Goal: Obtain resource: Obtain resource

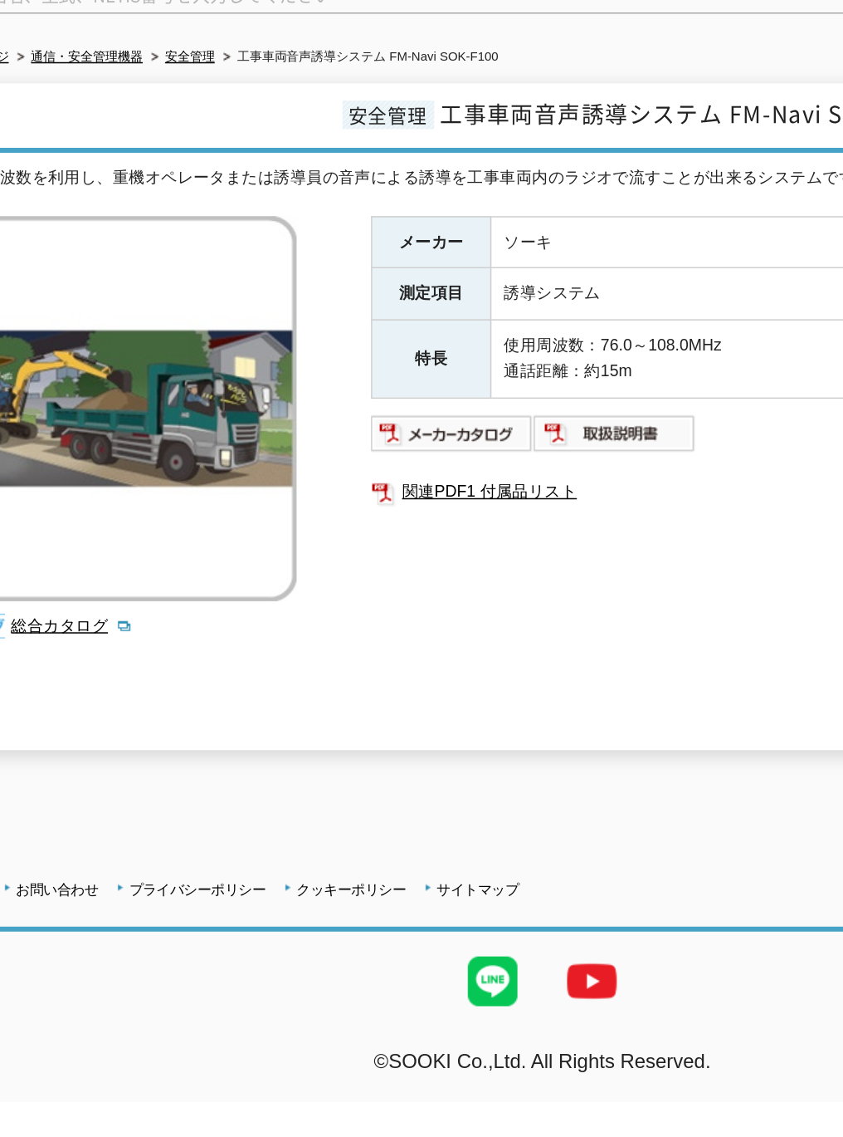
click at [384, 441] on img at bounding box center [361, 454] width 109 height 27
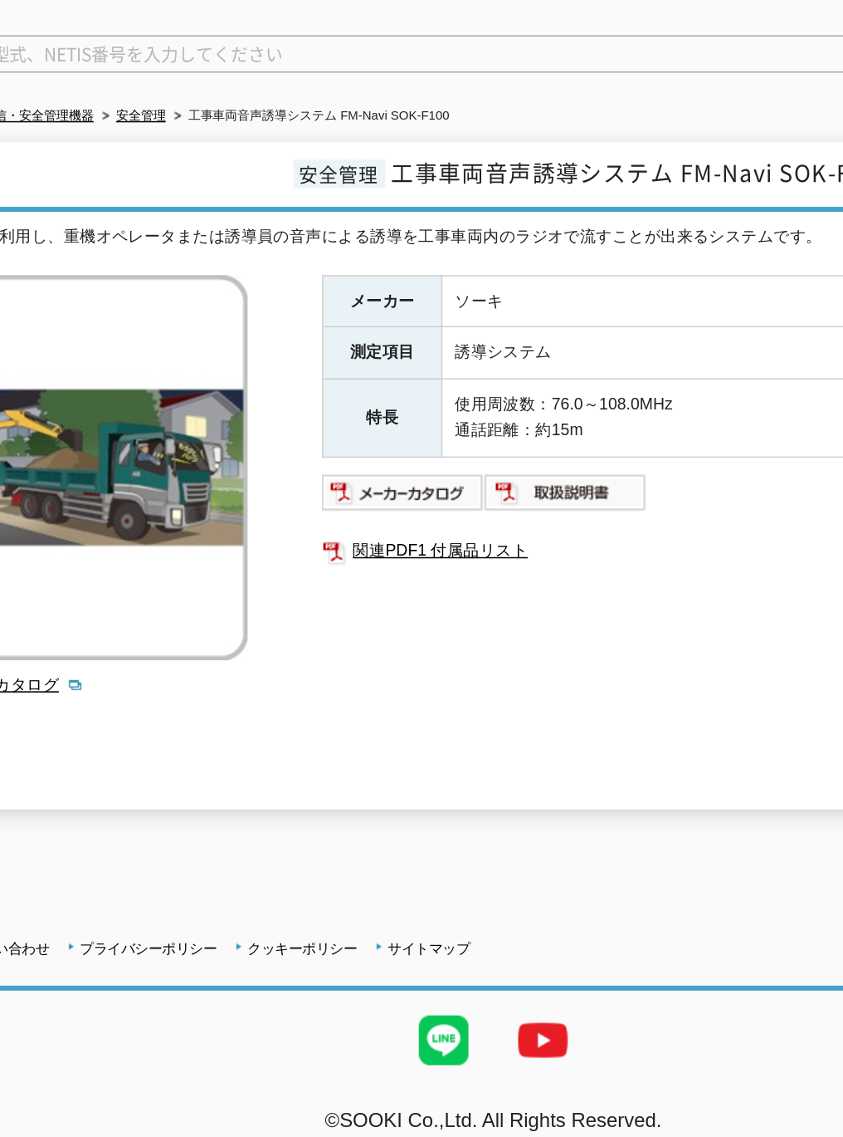
click at [497, 446] on img at bounding box center [470, 454] width 109 height 27
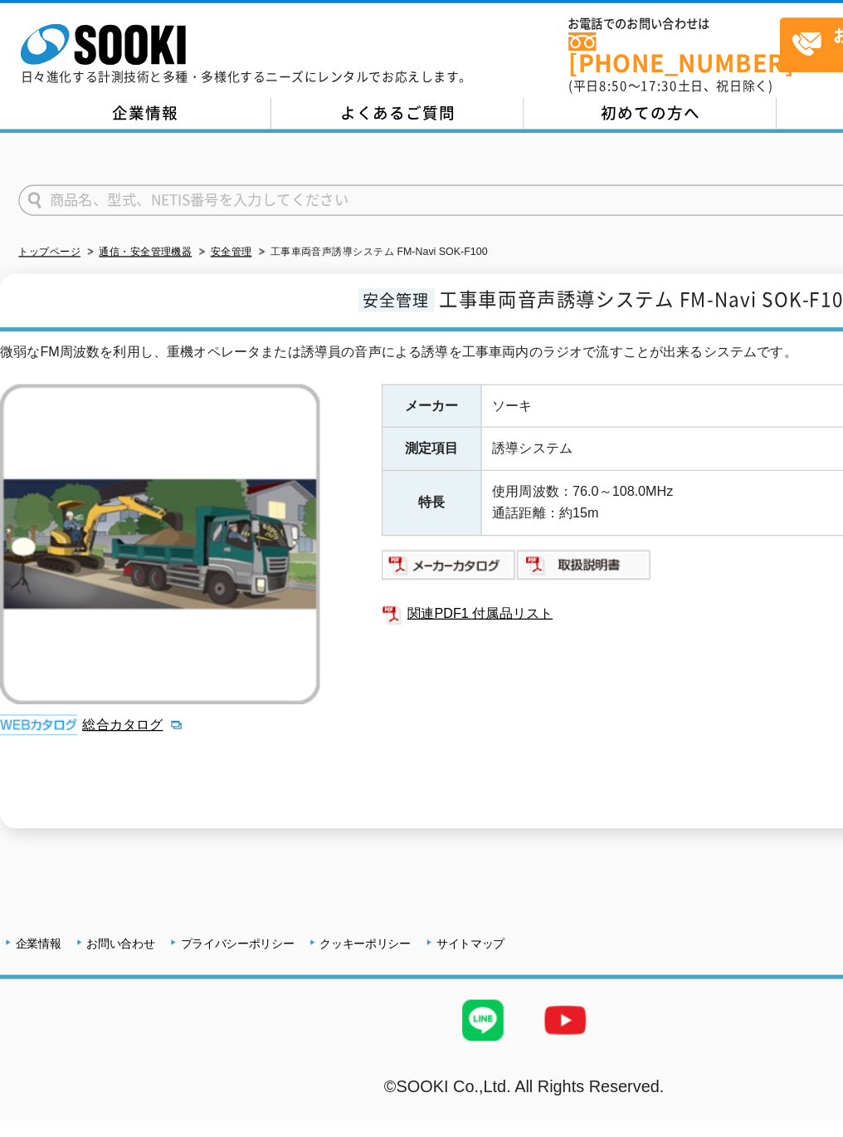
click at [369, 442] on img at bounding box center [361, 454] width 109 height 27
click at [117, 578] on li "総合カタログ" at bounding box center [161, 582] width 191 height 17
click at [129, 578] on li "総合カタログ" at bounding box center [161, 582] width 191 height 17
click at [117, 577] on link "総合カタログ" at bounding box center [106, 582] width 81 height 12
